Goal: Task Accomplishment & Management: Complete application form

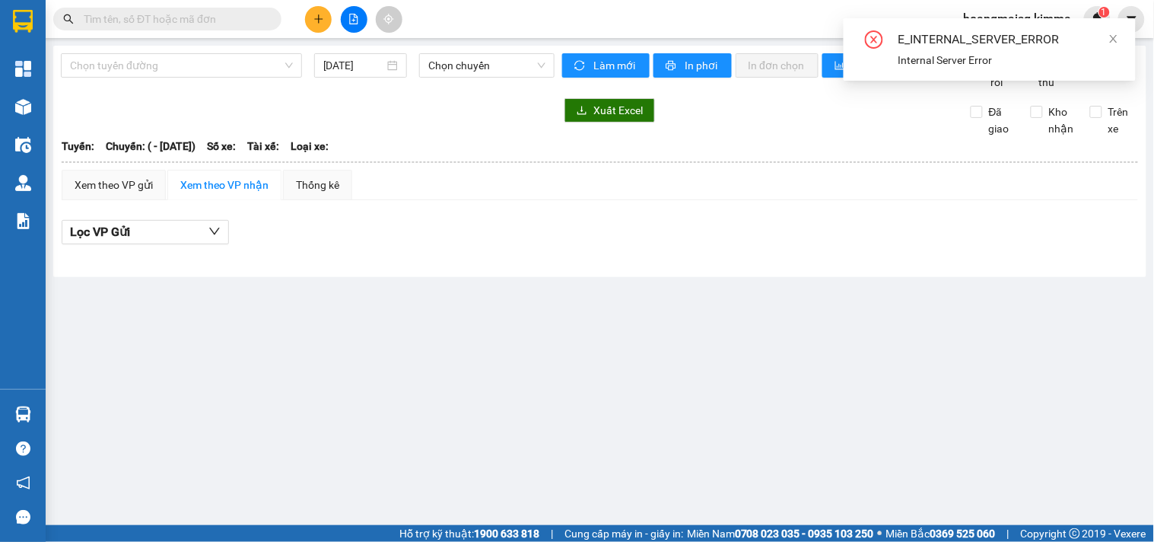
click at [209, 17] on input "text" at bounding box center [174, 19] width 180 height 17
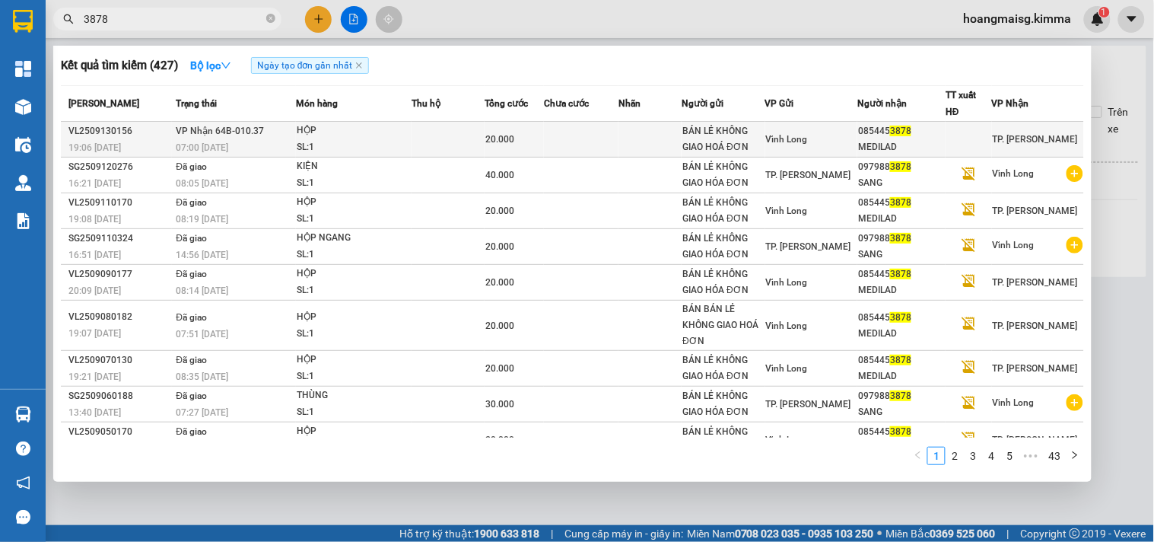
type input "3878"
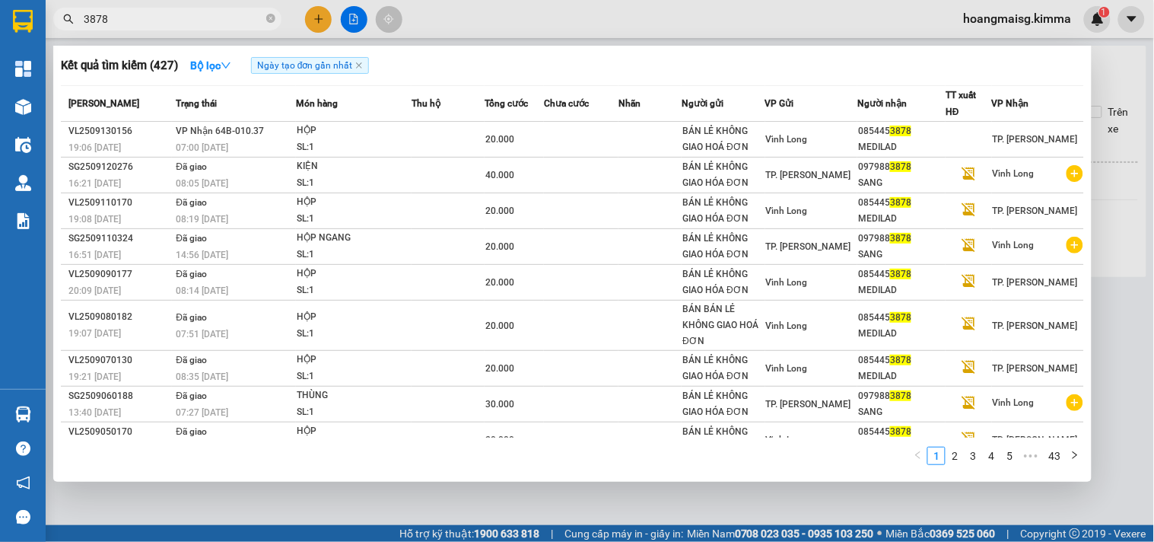
click at [423, 132] on td at bounding box center [448, 140] width 73 height 36
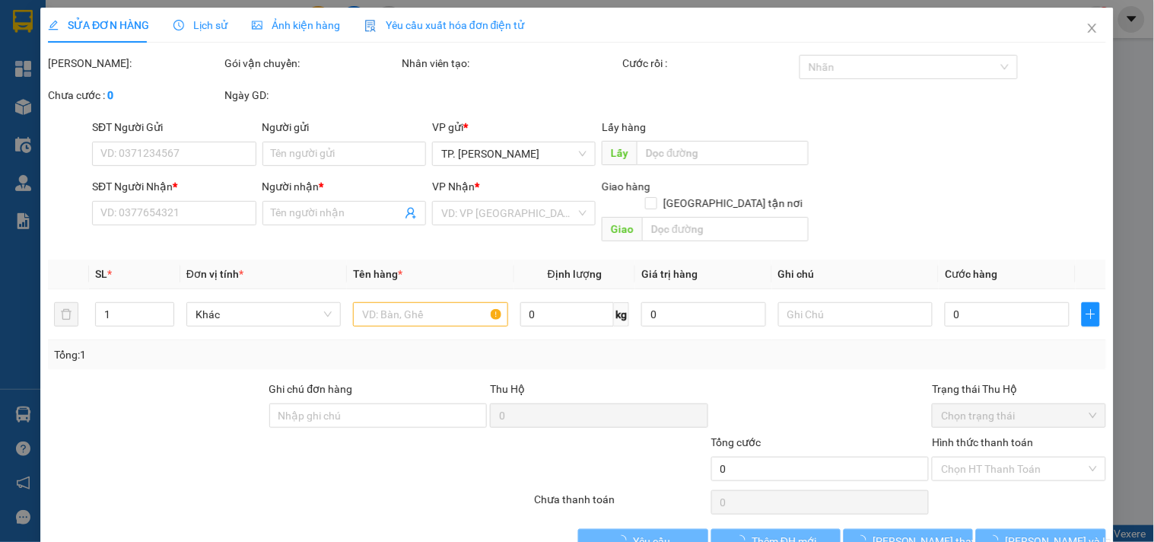
type input "BÁN LẺ KHÔNG GIAO HOÁ ĐƠN"
type input "0854453878"
type input "MEDILAD"
type input "20.000"
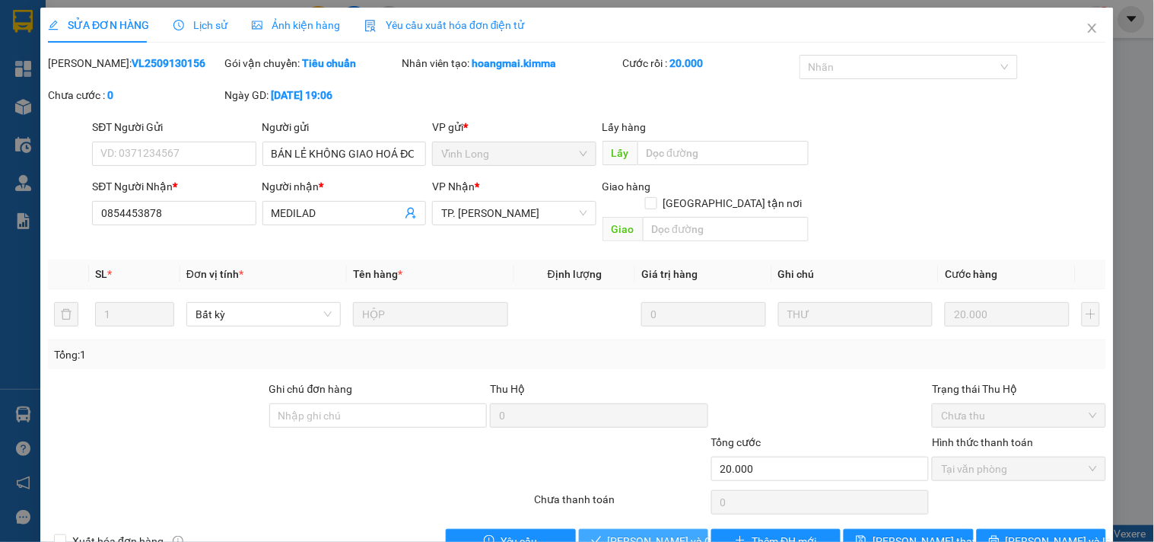
click at [634, 512] on span "[PERSON_NAME] và Giao hàng" at bounding box center [681, 541] width 146 height 17
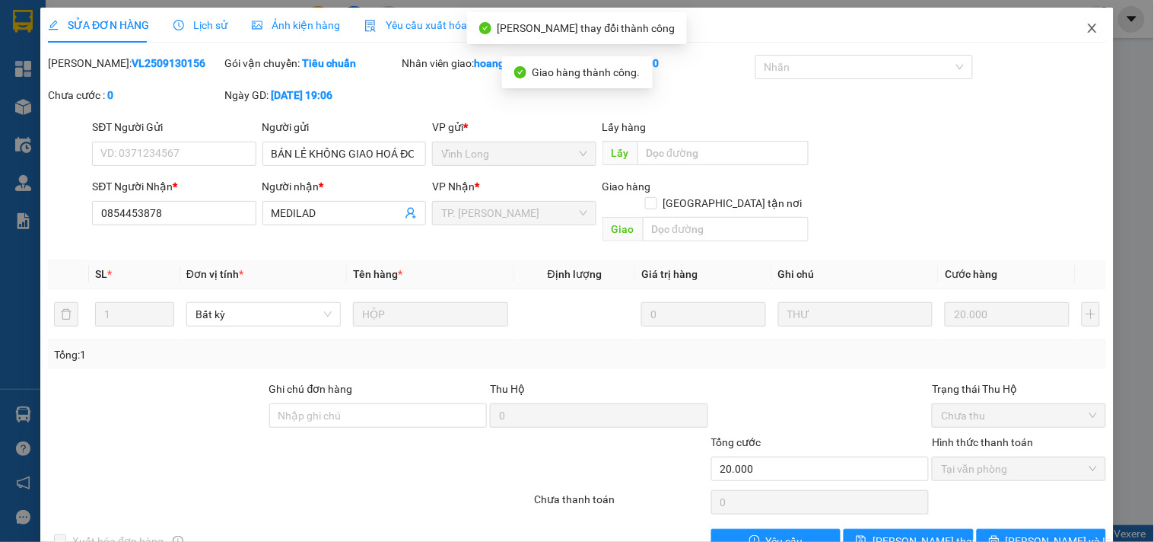
click at [1086, 28] on icon "close" at bounding box center [1092, 28] width 12 height 12
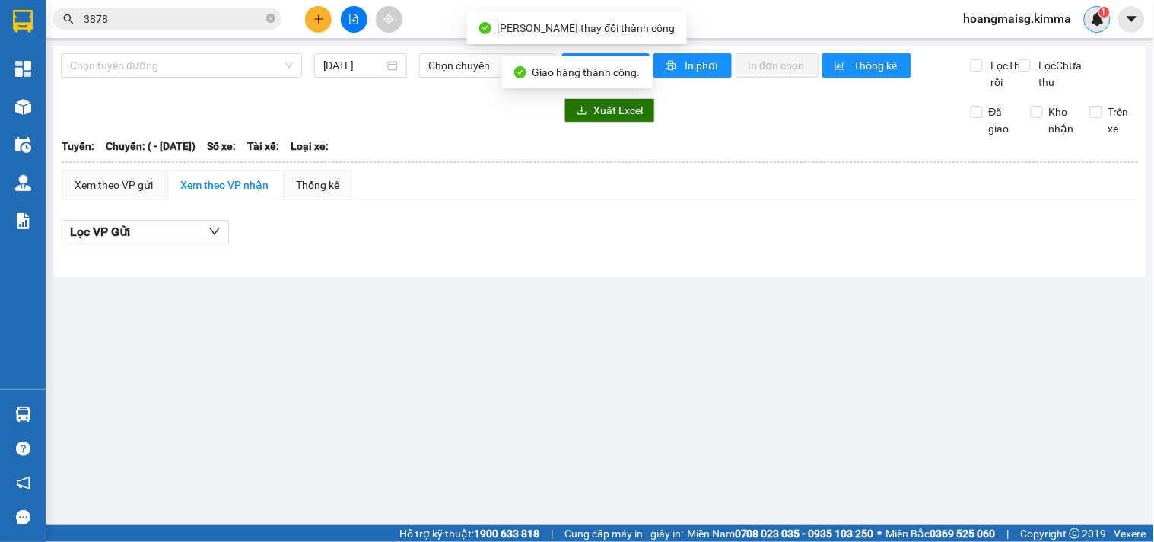
click at [1094, 17] on img at bounding box center [1098, 19] width 14 height 14
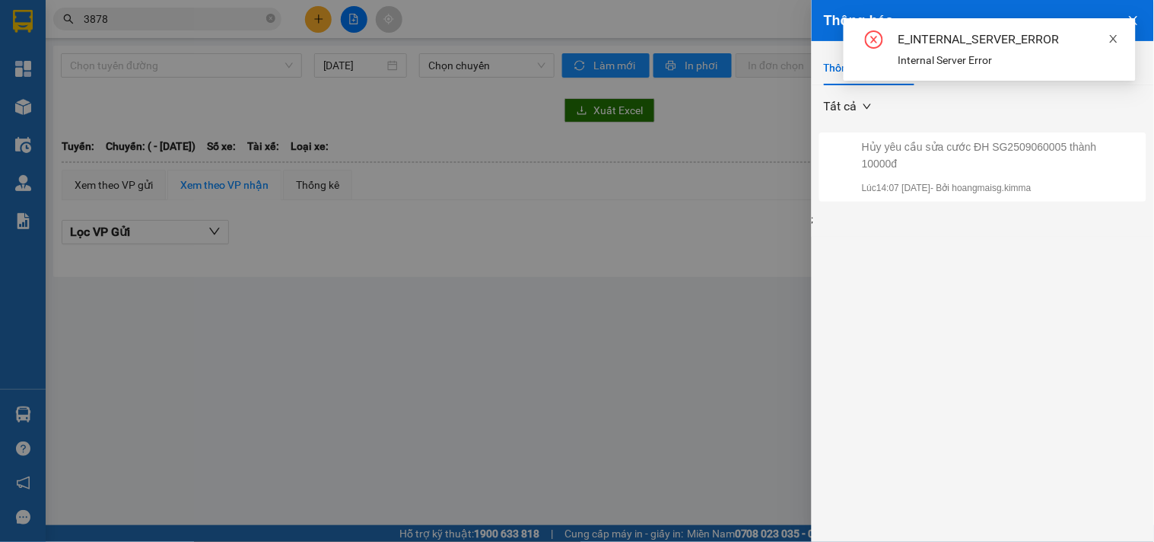
click at [1108, 37] on icon "close" at bounding box center [1113, 38] width 11 height 11
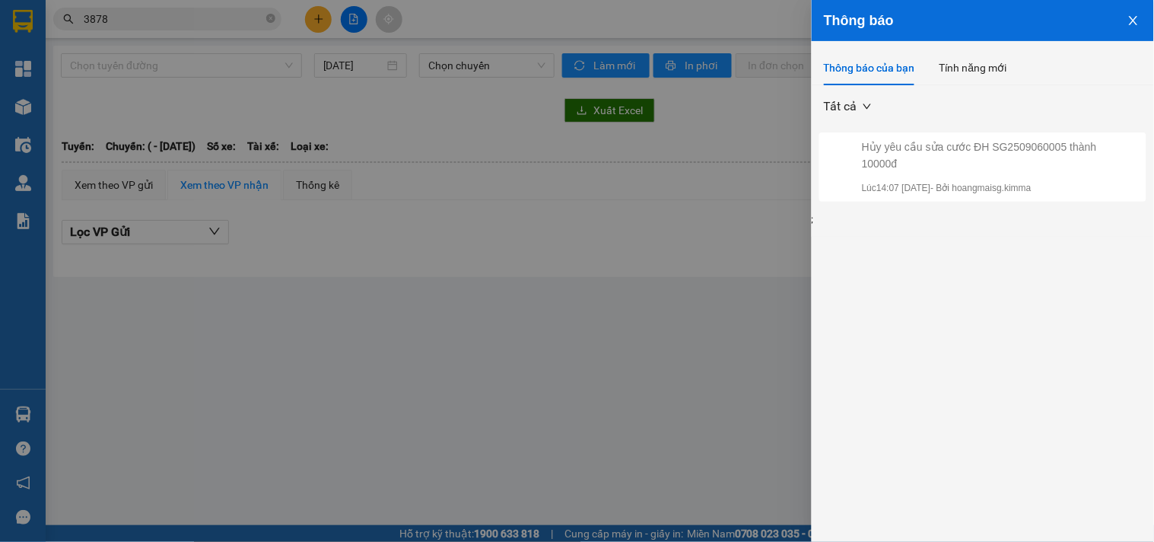
click at [1143, 24] on button "Close" at bounding box center [1133, 19] width 41 height 39
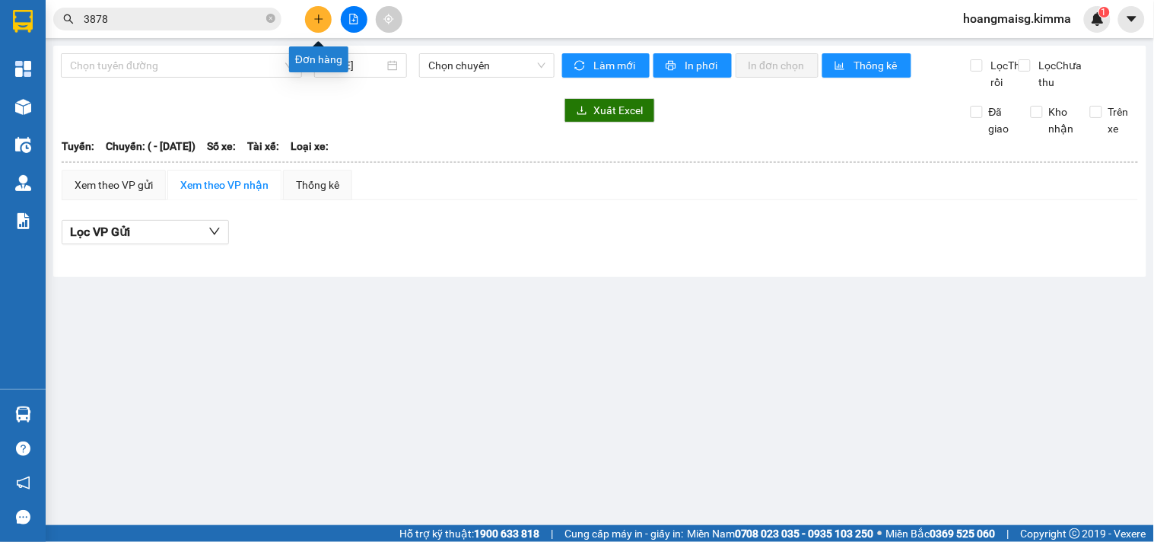
click at [325, 17] on button at bounding box center [318, 19] width 27 height 27
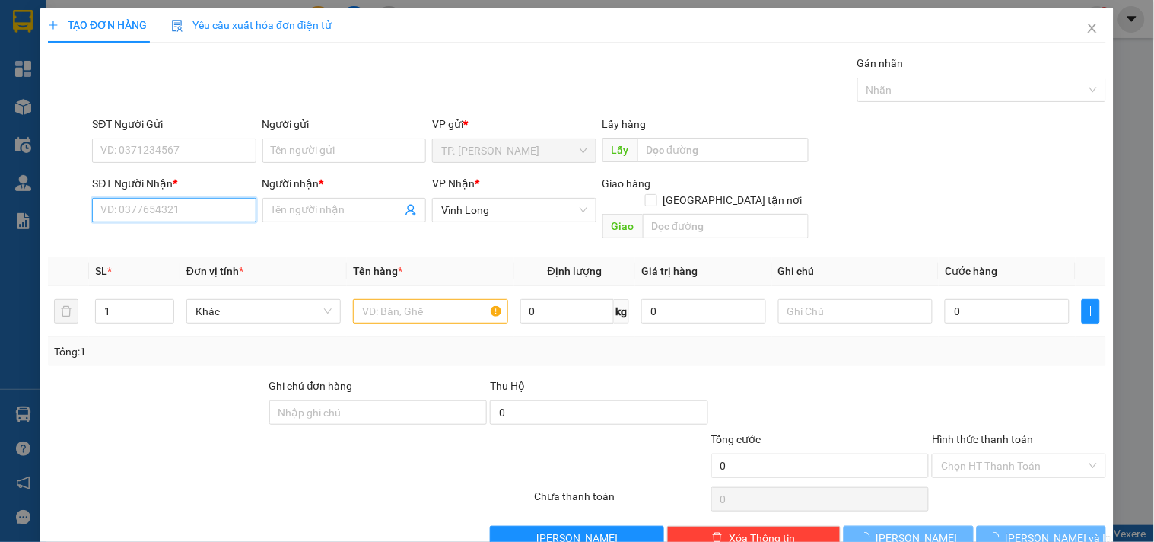
click at [157, 208] on input "SĐT Người Nhận *" at bounding box center [174, 210] width 164 height 24
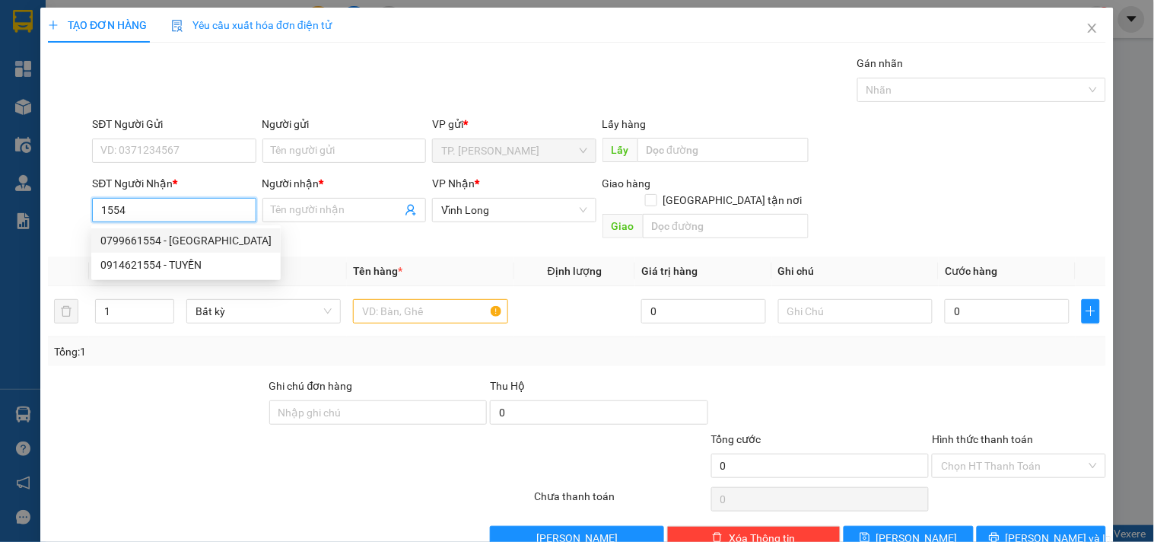
click at [145, 241] on div "0799661554 - [GEOGRAPHIC_DATA]" at bounding box center [185, 240] width 171 height 17
type input "0799661554"
type input "TÂN THÀNH"
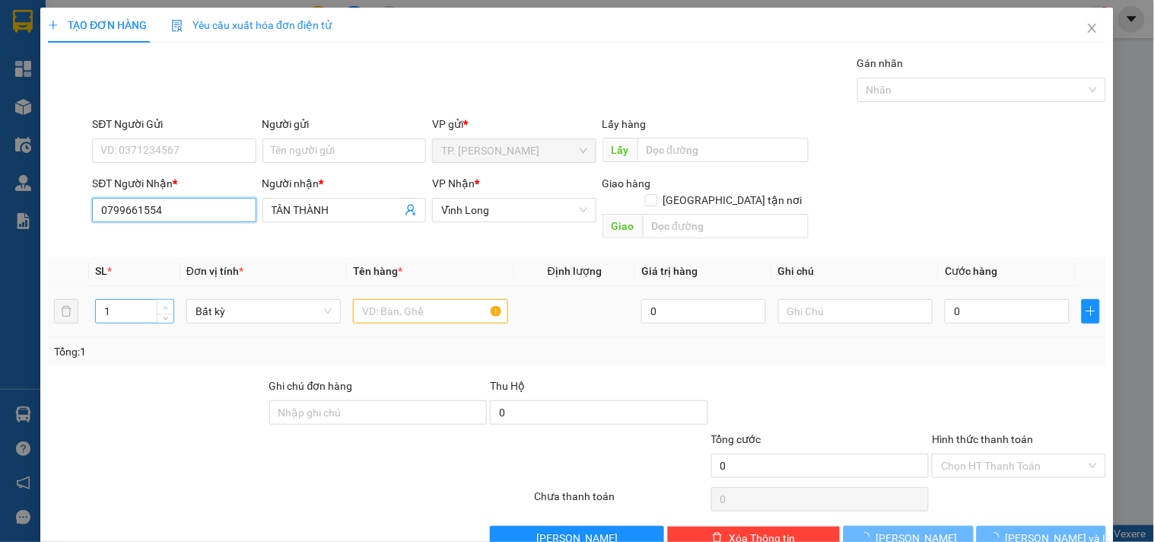
type input "0799661554"
type input "2"
click at [163, 305] on icon "up" at bounding box center [165, 307] width 5 height 5
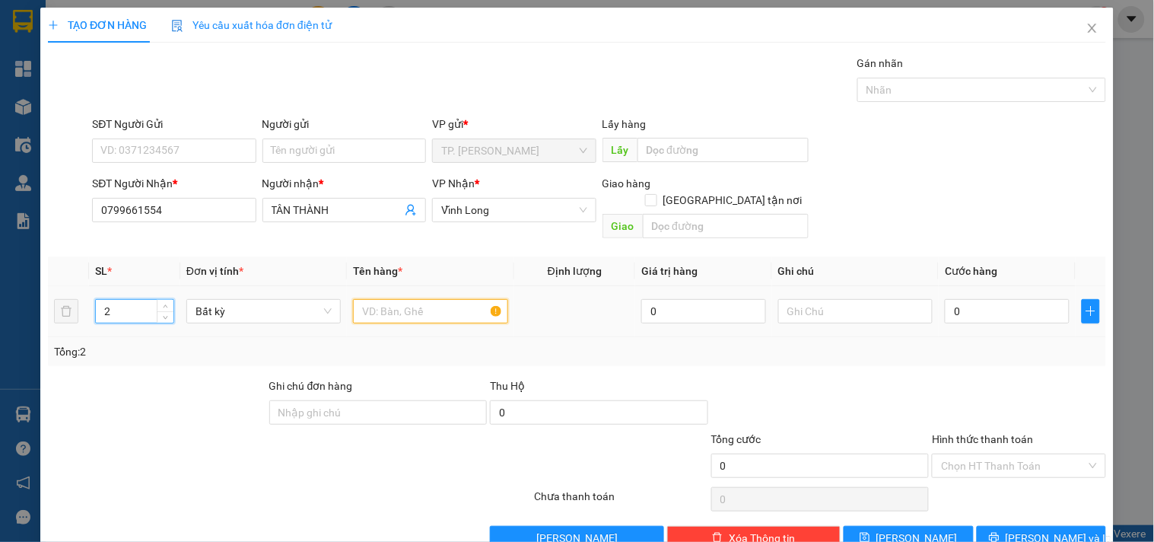
click at [388, 299] on input "text" at bounding box center [430, 311] width 154 height 24
type input "t"
type input "THÙNG BÁNH"
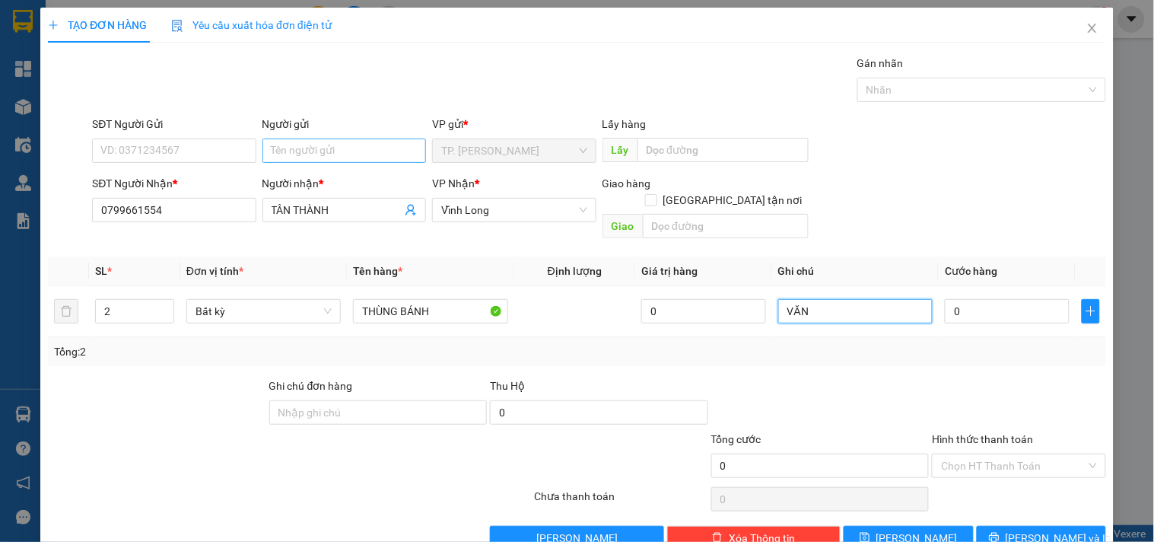
type input "VĂN"
click at [295, 153] on input "Người gửi" at bounding box center [344, 150] width 164 height 24
type input "BA"
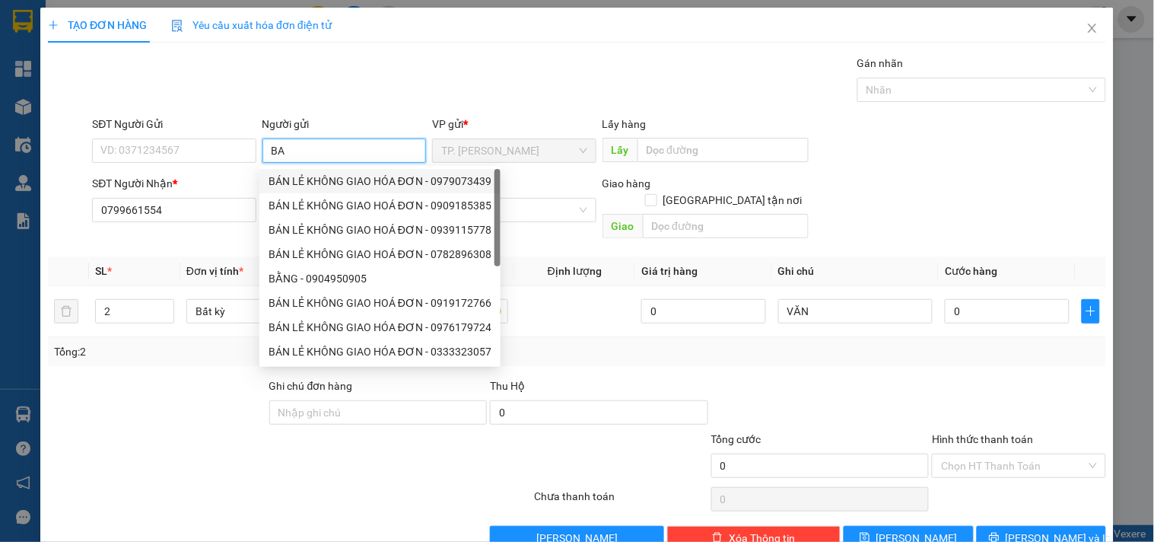
click at [297, 183] on div "BÁN LẺ KHÔNG GIAO HÓA ĐƠN - 0979073439" at bounding box center [380, 181] width 223 height 17
type input "0979073439"
type input "BÁN LẺ KHÔNG GIAO HÓA ĐƠN"
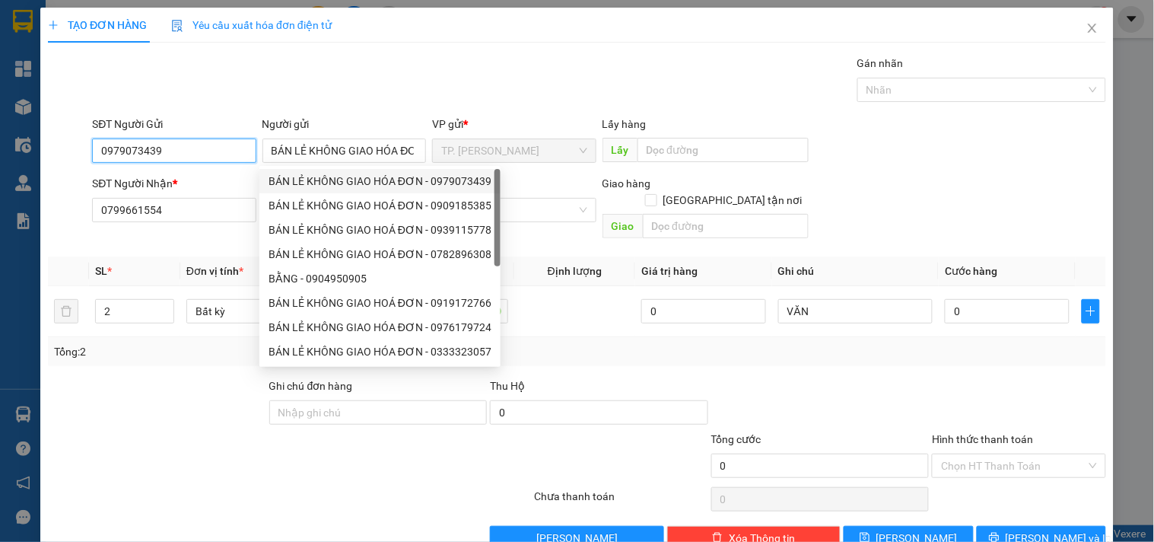
click at [224, 154] on input "0979073439" at bounding box center [174, 150] width 164 height 24
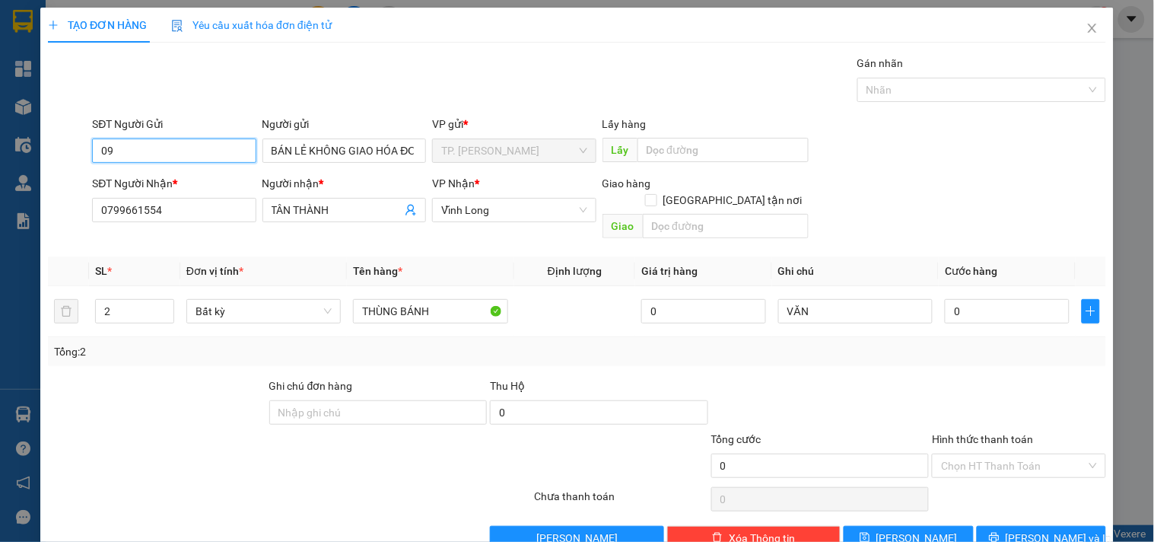
type input "0"
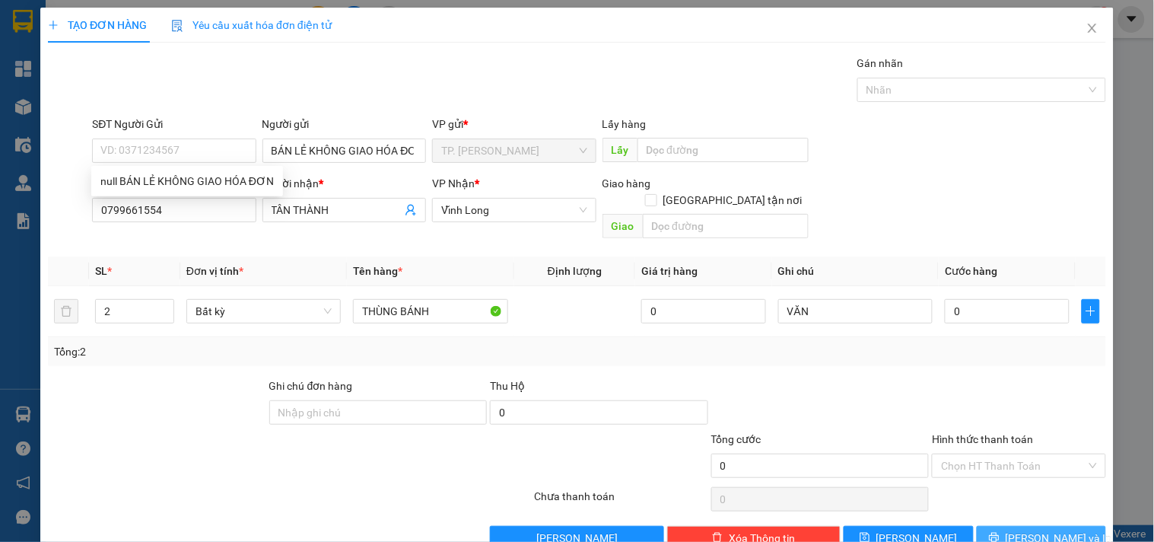
click at [1016, 512] on button "[PERSON_NAME] và In" at bounding box center [1041, 538] width 129 height 24
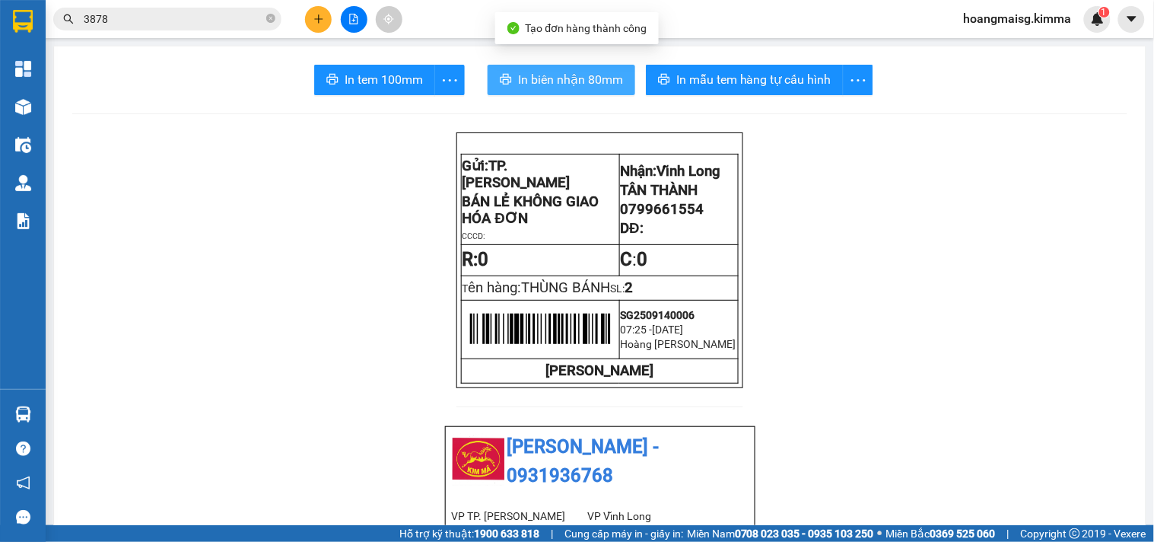
click at [544, 73] on span "In biên nhận 80mm" at bounding box center [570, 79] width 105 height 19
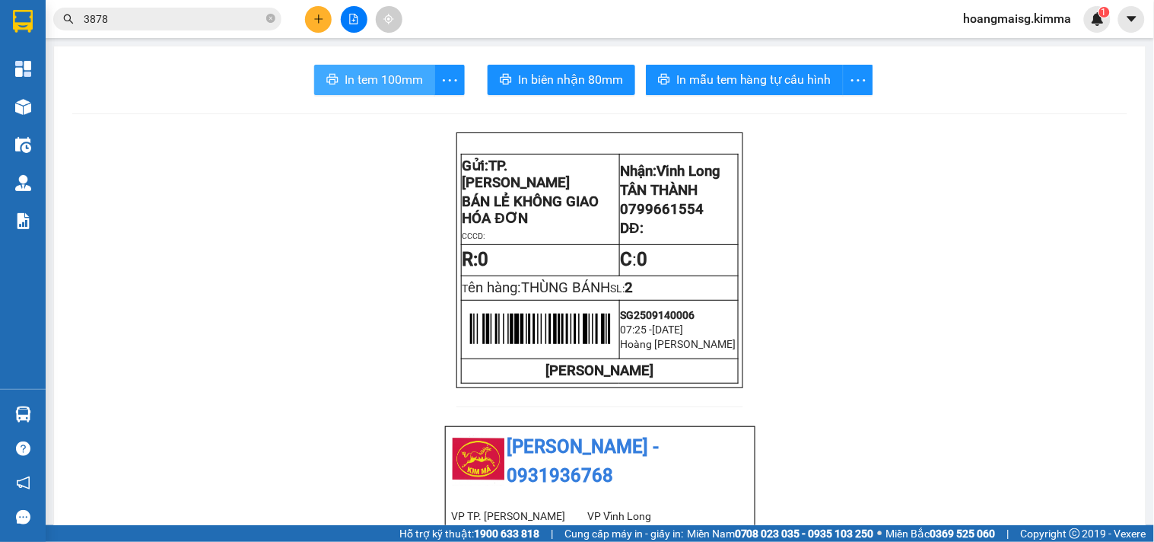
click at [376, 82] on span "In tem 100mm" at bounding box center [384, 79] width 78 height 19
